Goal: Unclear

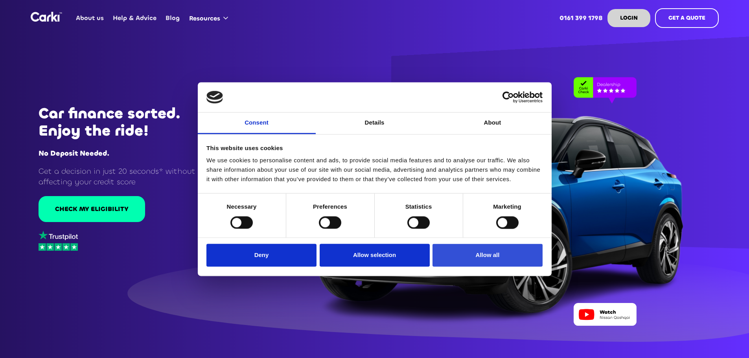
click at [509, 265] on button "Allow all" at bounding box center [487, 255] width 110 height 23
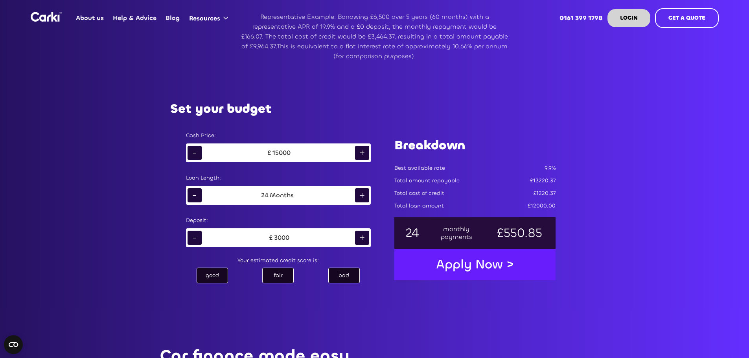
scroll to position [432, 0]
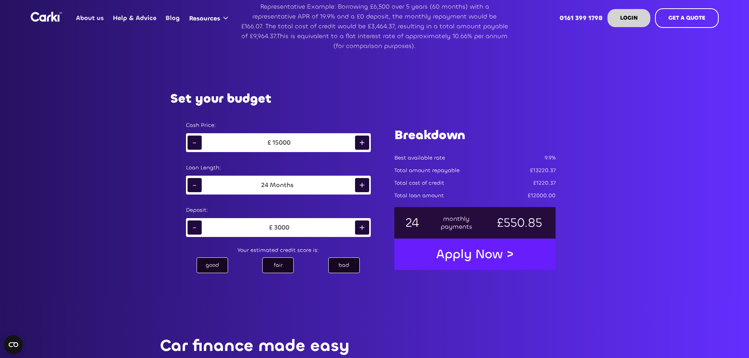
click at [352, 265] on div "bad" at bounding box center [343, 265] width 31 height 16
click at [364, 183] on div "+" at bounding box center [362, 185] width 14 height 14
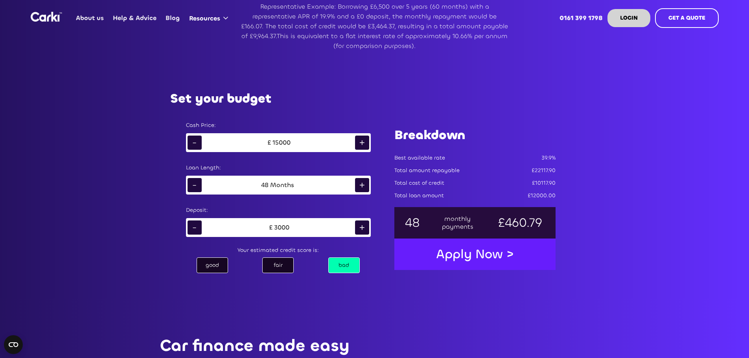
click at [364, 183] on div "+" at bounding box center [362, 185] width 14 height 14
click at [194, 225] on div "-" at bounding box center [194, 227] width 14 height 14
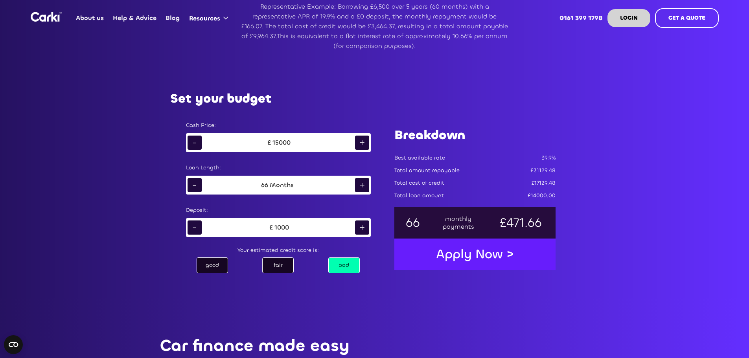
click at [194, 225] on div "-" at bounding box center [194, 227] width 14 height 14
click at [358, 224] on div "+" at bounding box center [362, 227] width 14 height 14
click at [194, 183] on div "-" at bounding box center [194, 185] width 14 height 14
click at [217, 261] on div "good" at bounding box center [211, 265] width 31 height 16
click at [187, 223] on div "-" at bounding box center [194, 227] width 14 height 14
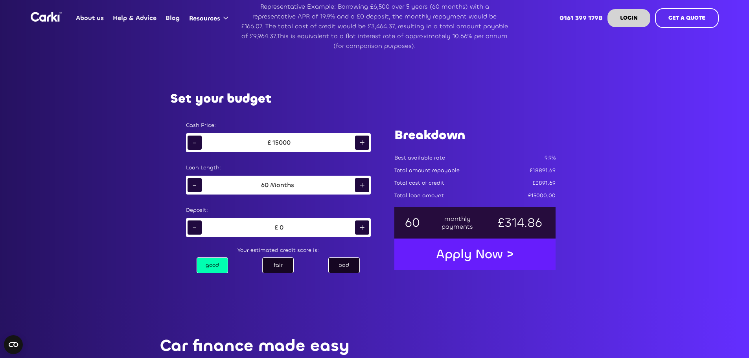
click at [281, 264] on div "fair" at bounding box center [277, 265] width 31 height 16
click at [217, 264] on div "good" at bounding box center [211, 265] width 31 height 16
click at [286, 266] on div "fair" at bounding box center [277, 265] width 31 height 16
click at [365, 268] on div "excellent good fair bad" at bounding box center [278, 265] width 200 height 19
click at [346, 265] on div "bad" at bounding box center [343, 265] width 31 height 16
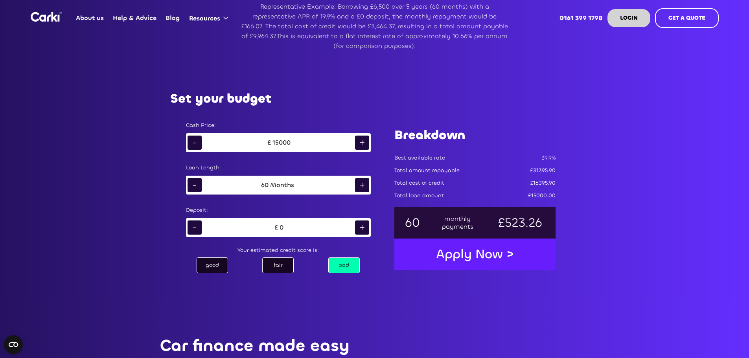
click at [286, 263] on div "fair" at bounding box center [277, 265] width 31 height 16
click at [222, 261] on div "good" at bounding box center [211, 265] width 31 height 16
